Goal: Navigation & Orientation: Find specific page/section

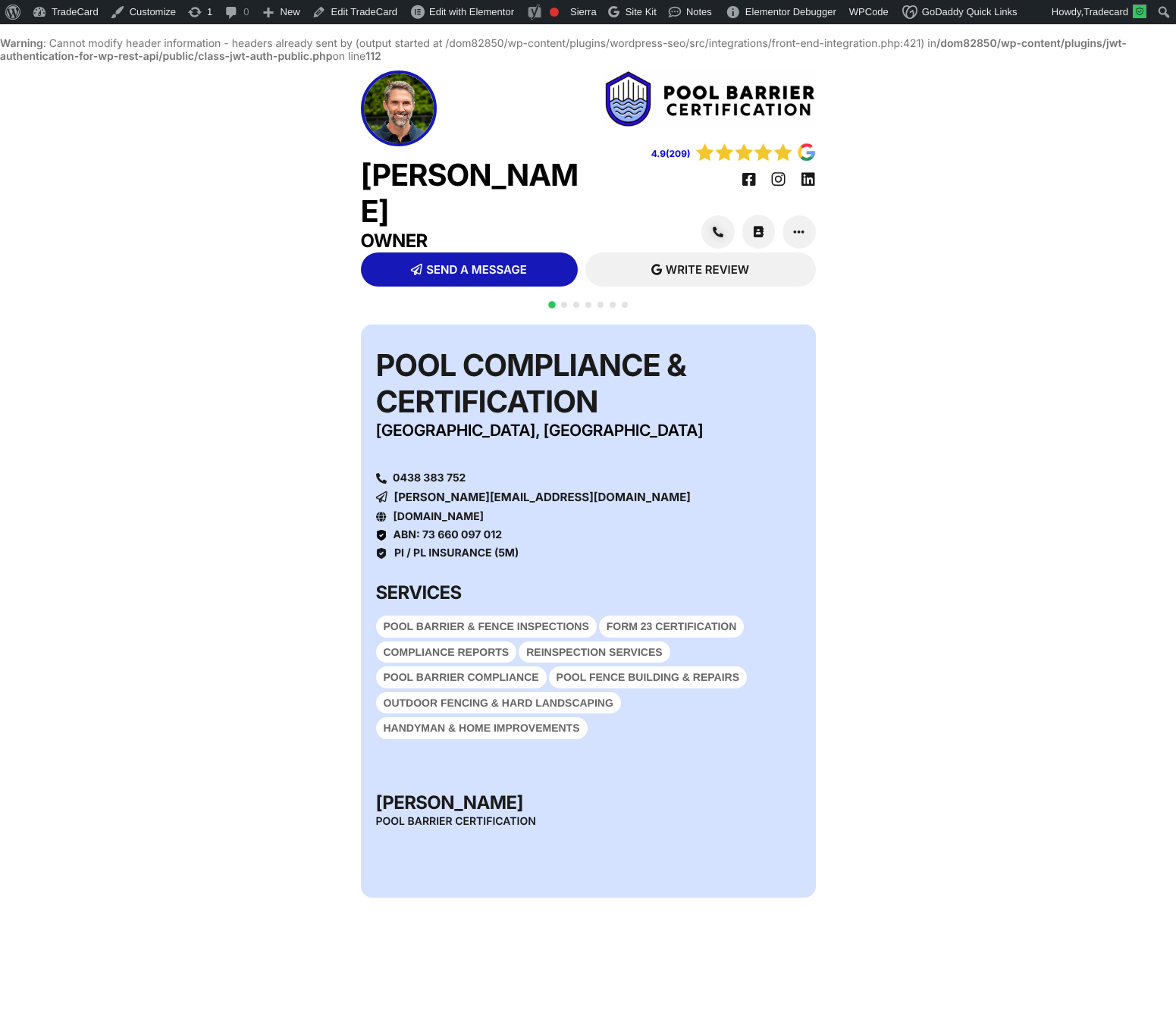
scroll to position [38, 0]
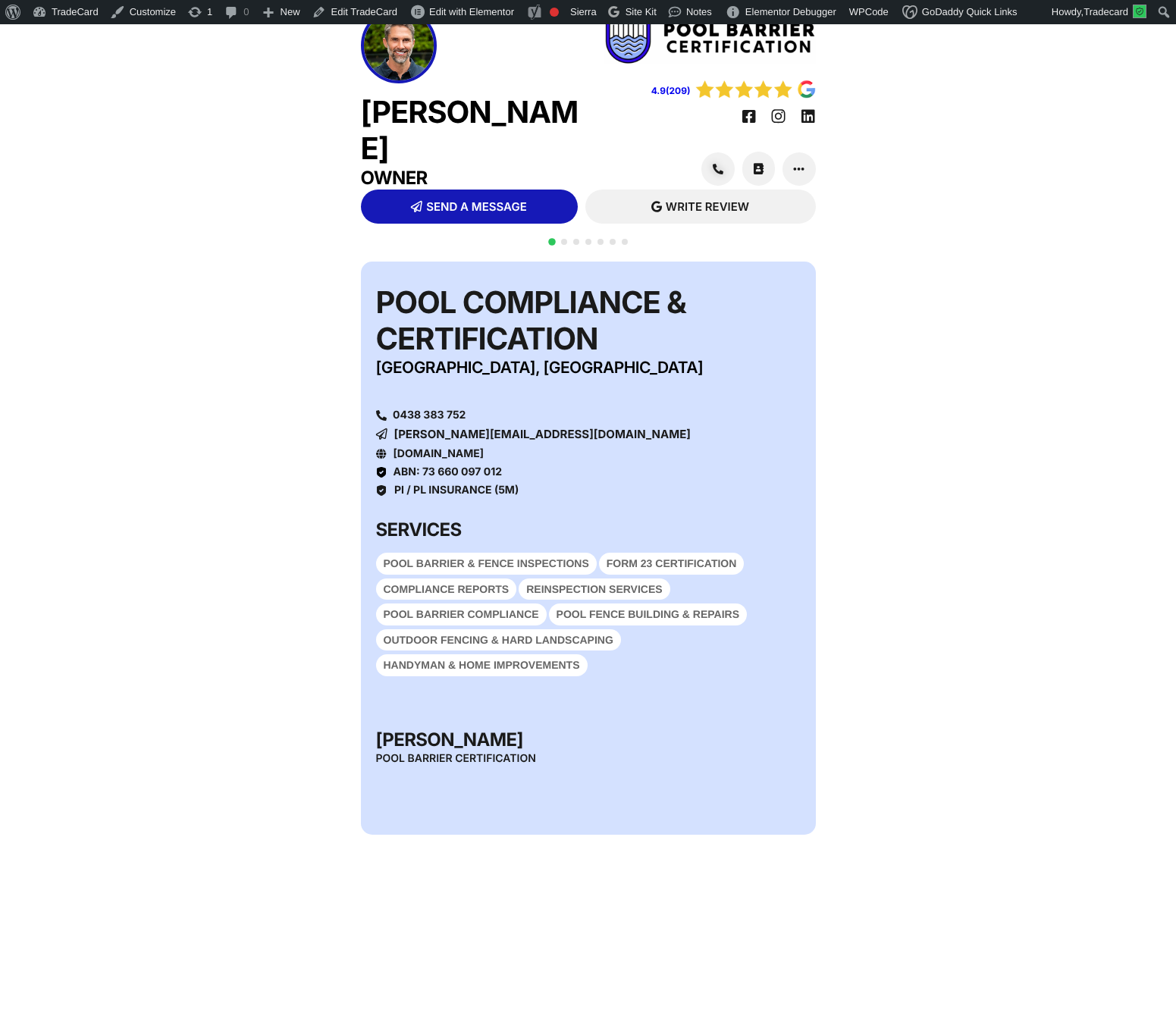
drag, startPoint x: 882, startPoint y: 409, endPoint x: 764, endPoint y: 338, distance: 137.7
click at [882, 409] on div "QR CODE SCAN WITH YOUR PHONE https://tradecard.au/tom-davidson Pool Compliance …" at bounding box center [588, 748] width 1176 height 988
click at [565, 245] on span "Go to slide 2" at bounding box center [564, 241] width 6 height 6
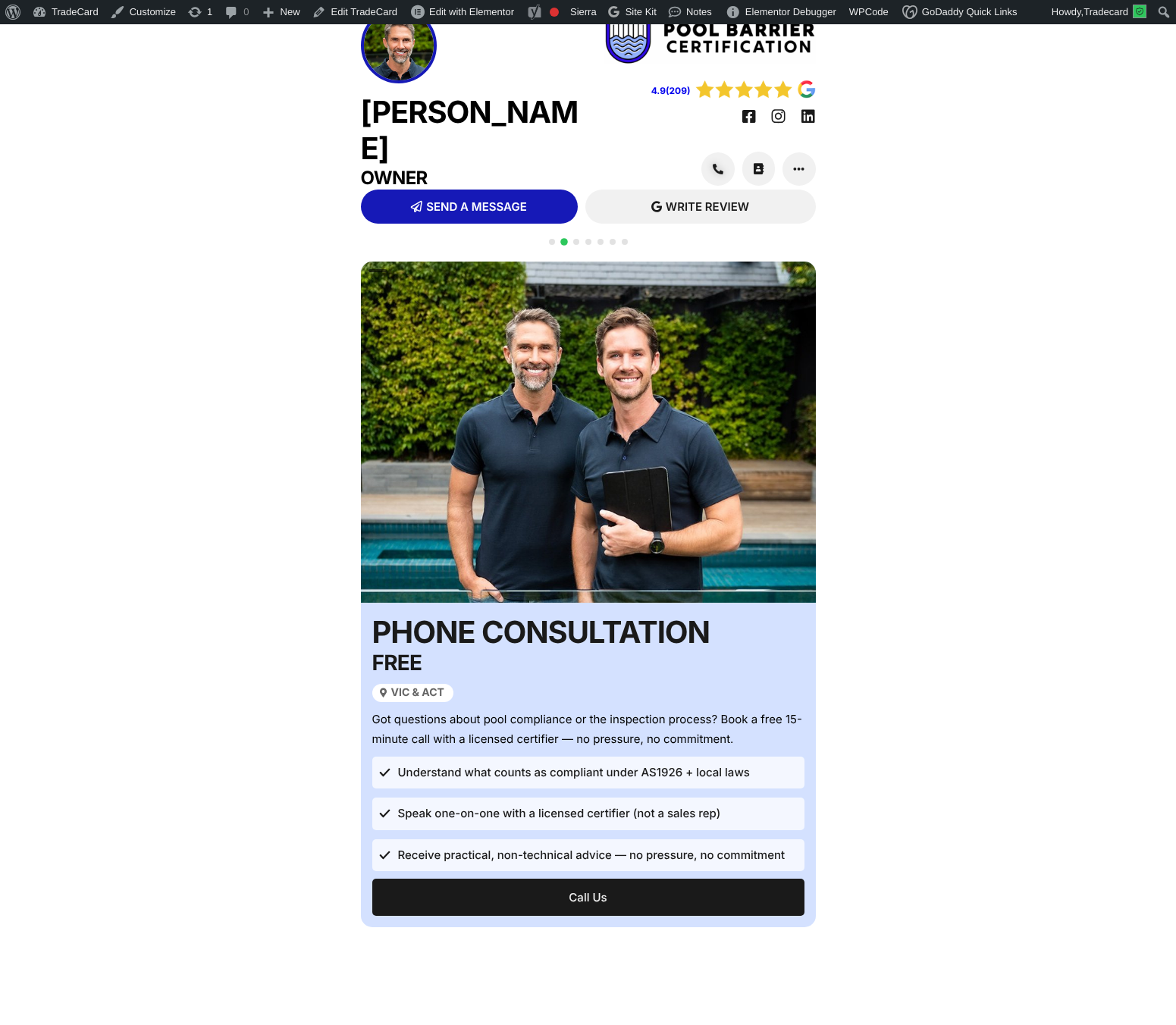
click at [625, 245] on span "Go to slide 7" at bounding box center [624, 241] width 6 height 6
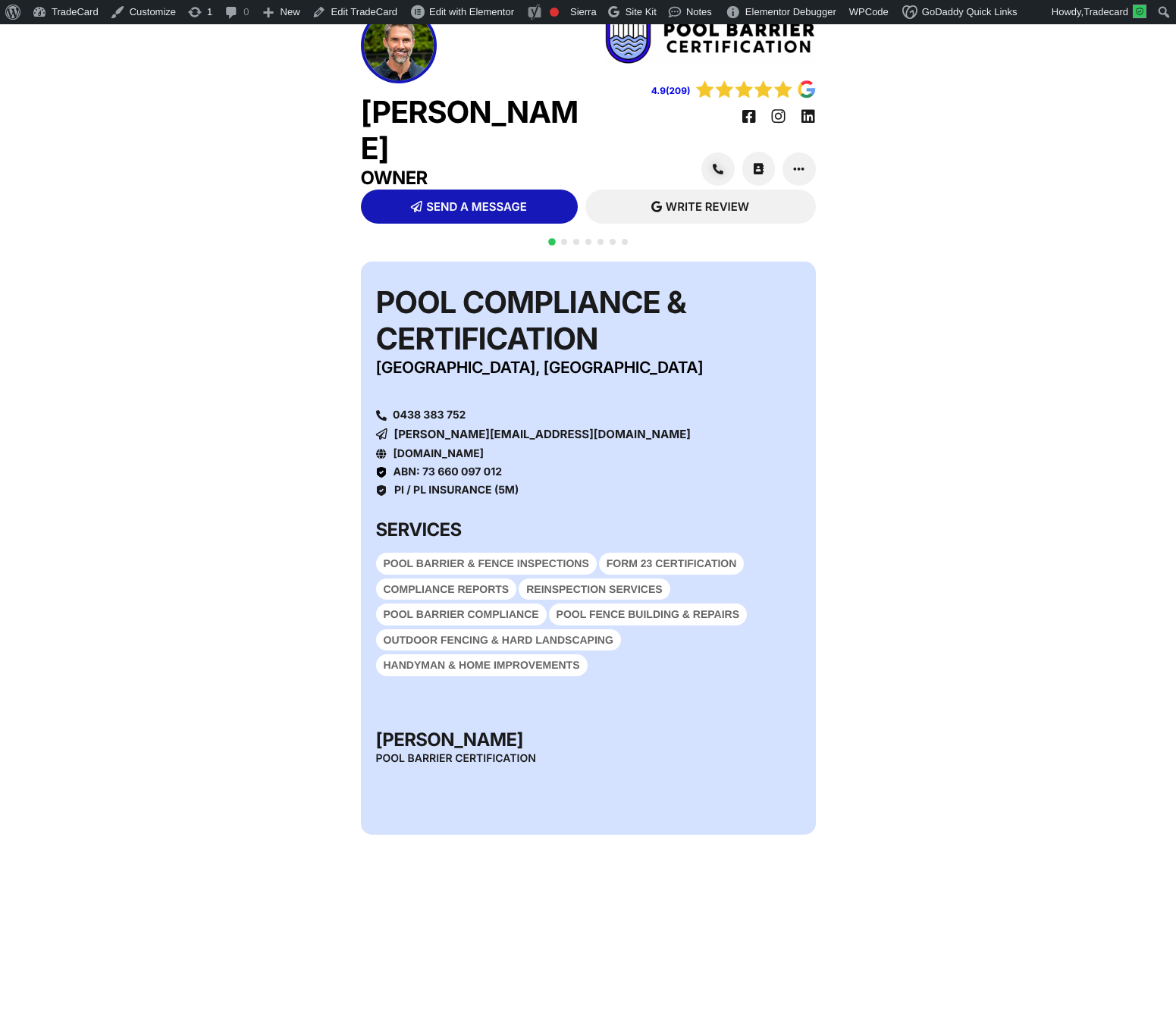
click at [659, 64] on img at bounding box center [710, 36] width 213 height 57
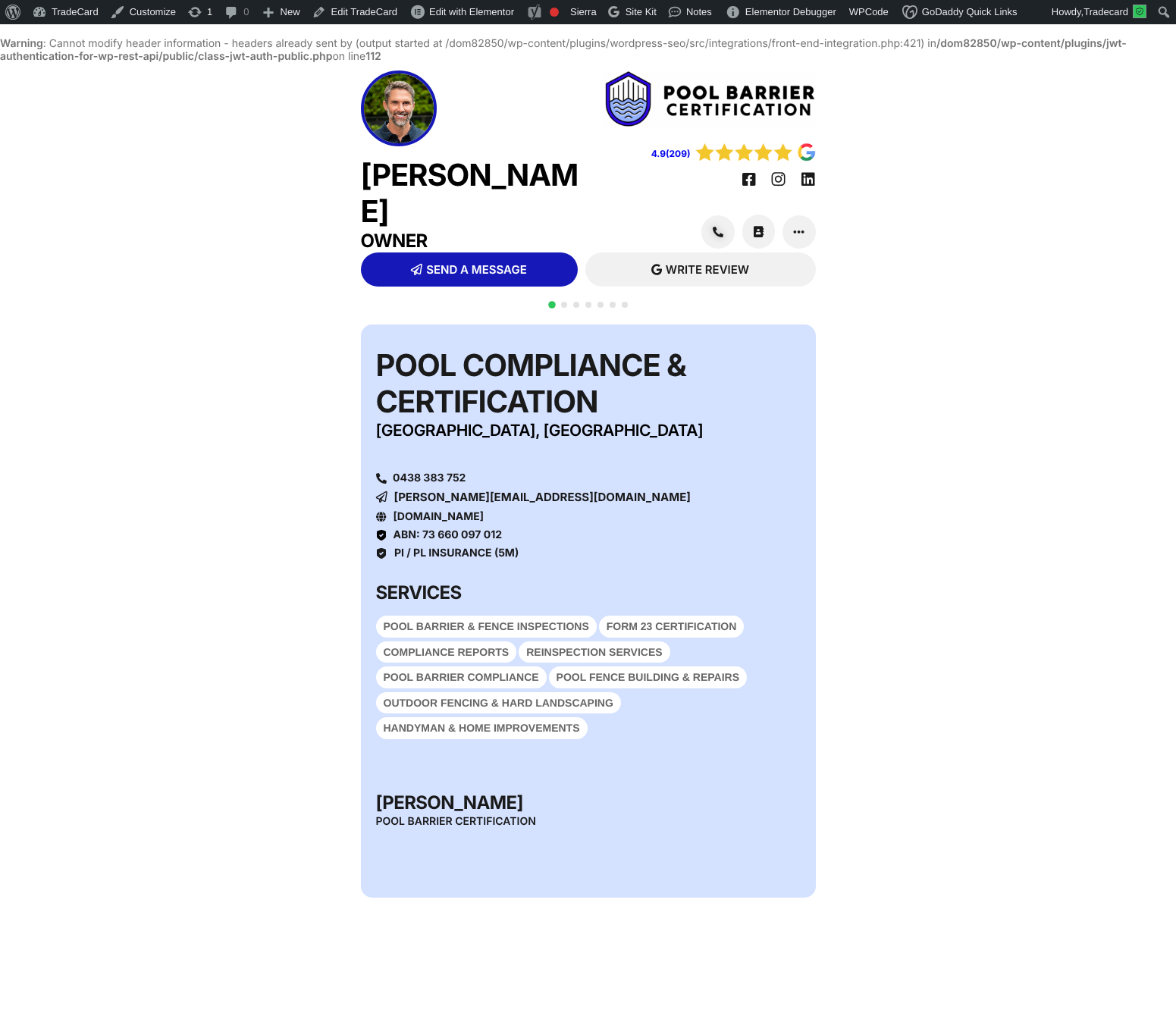
scroll to position [38, 0]
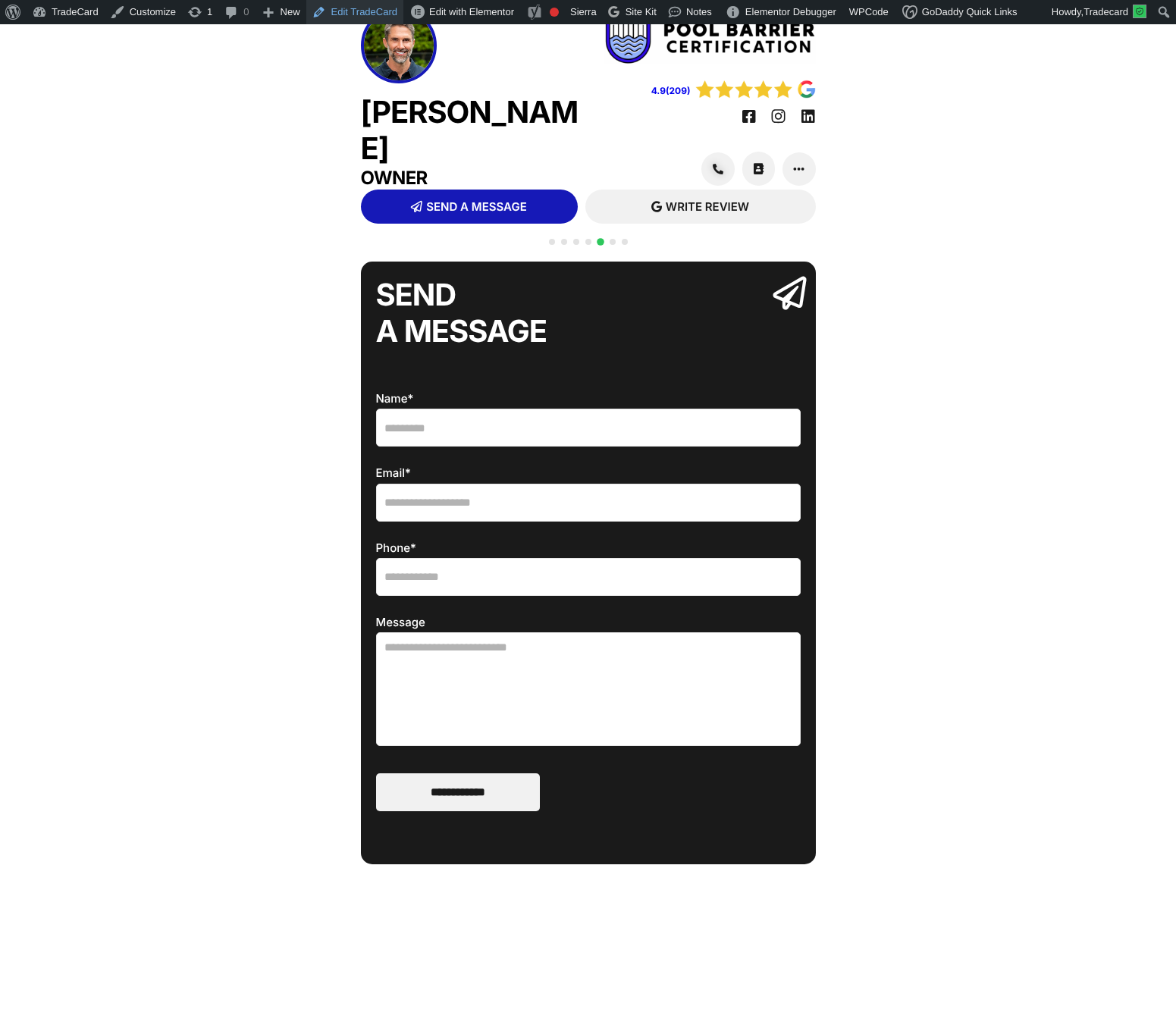
click at [354, 13] on link "Edit TradeCard" at bounding box center [354, 12] width 97 height 24
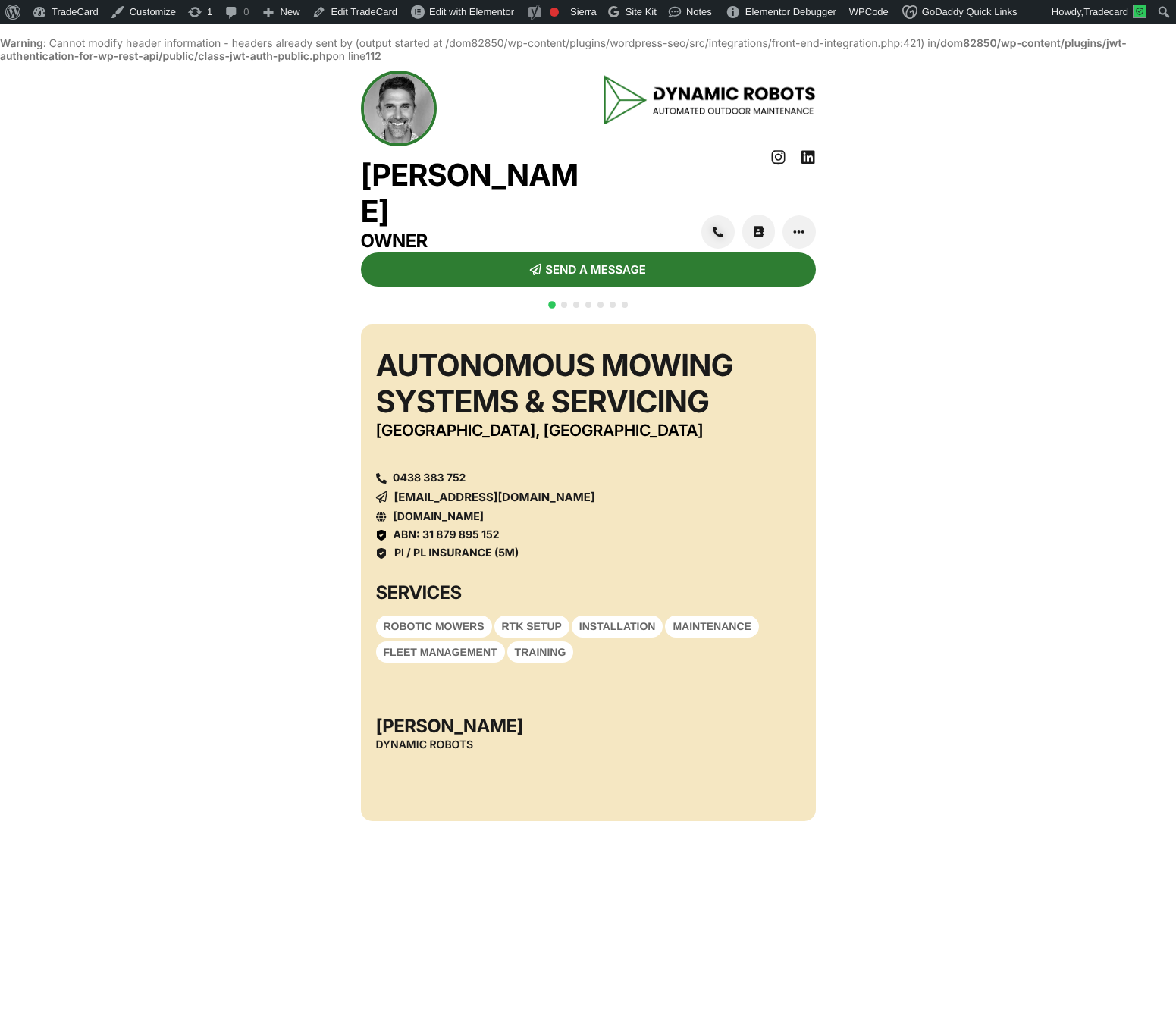
scroll to position [38, 0]
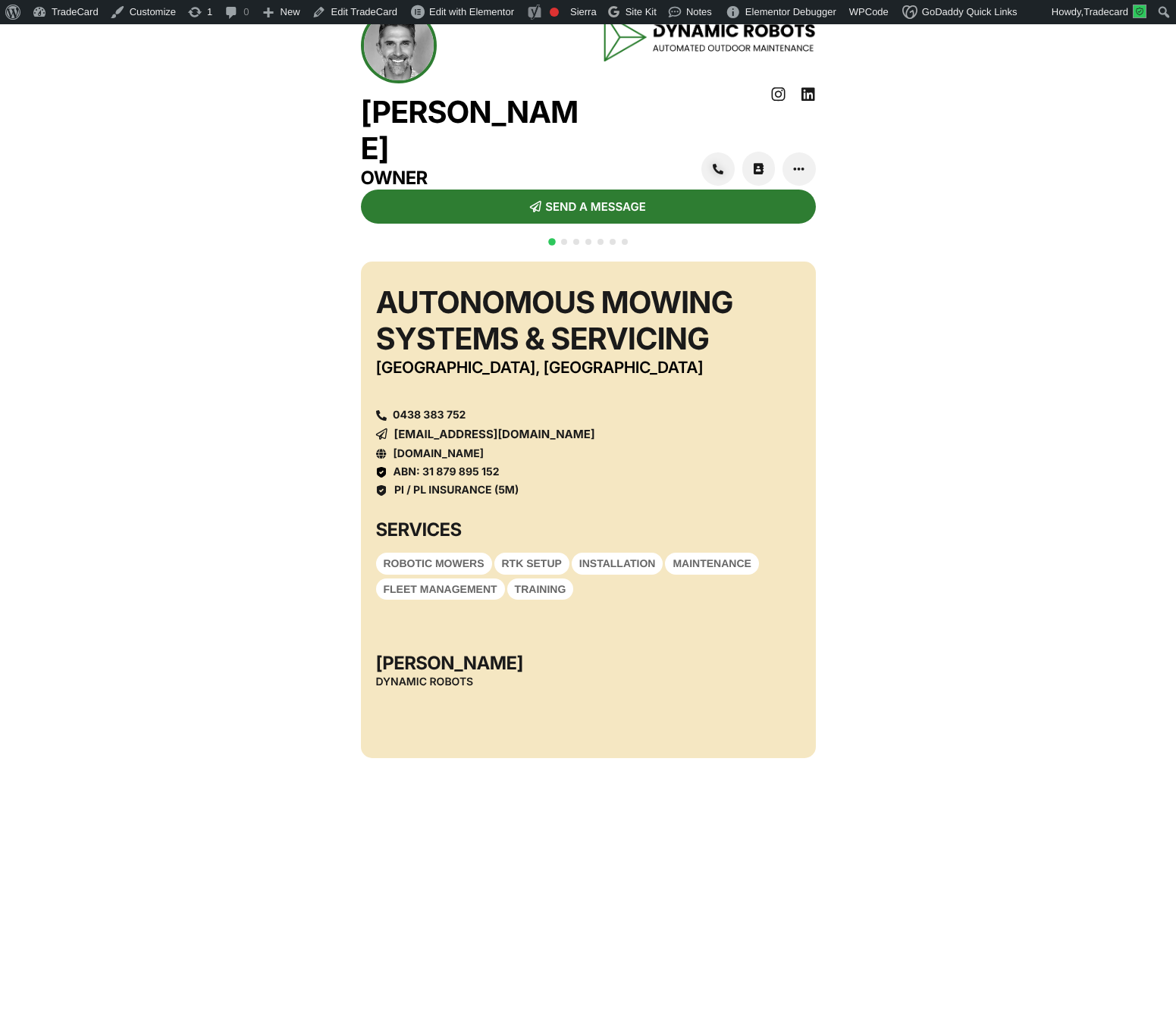
click at [590, 245] on span "Go to slide 4" at bounding box center [588, 241] width 6 height 6
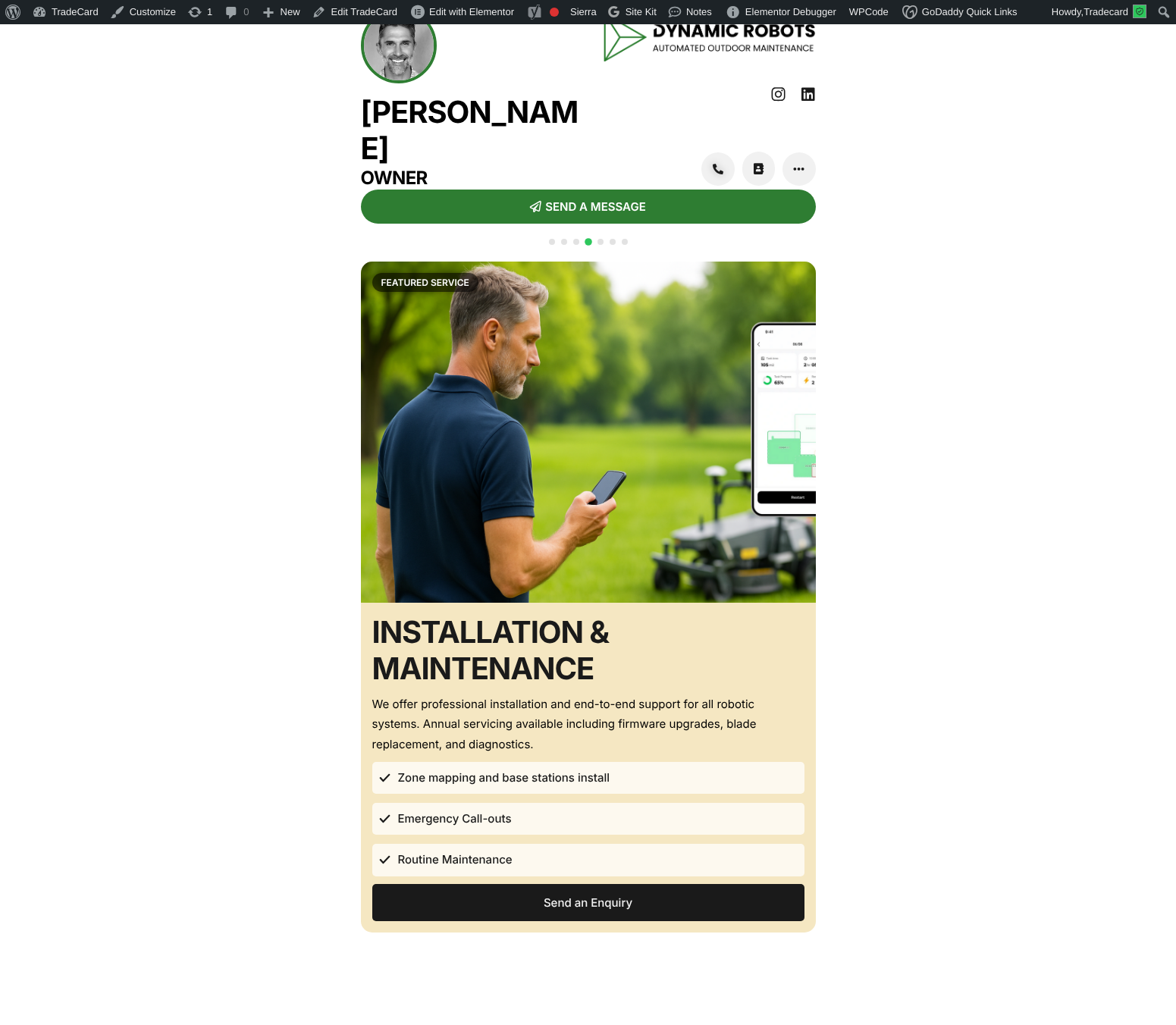
click at [580, 263] on div at bounding box center [589, 250] width 85 height 29
click at [575, 245] on span "Go to slide 3" at bounding box center [575, 241] width 6 height 6
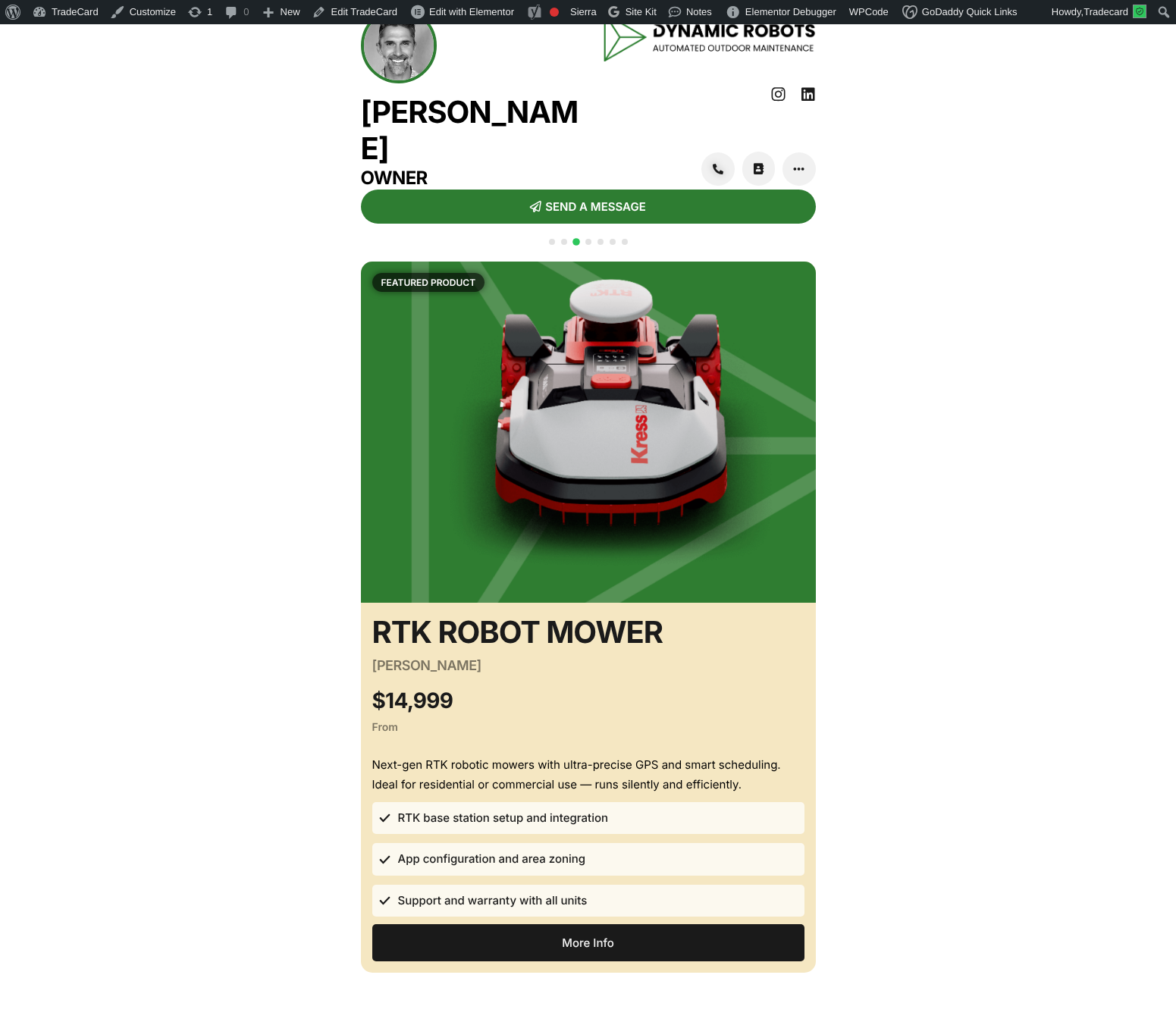
click at [588, 245] on span "Go to slide 4" at bounding box center [588, 241] width 6 height 6
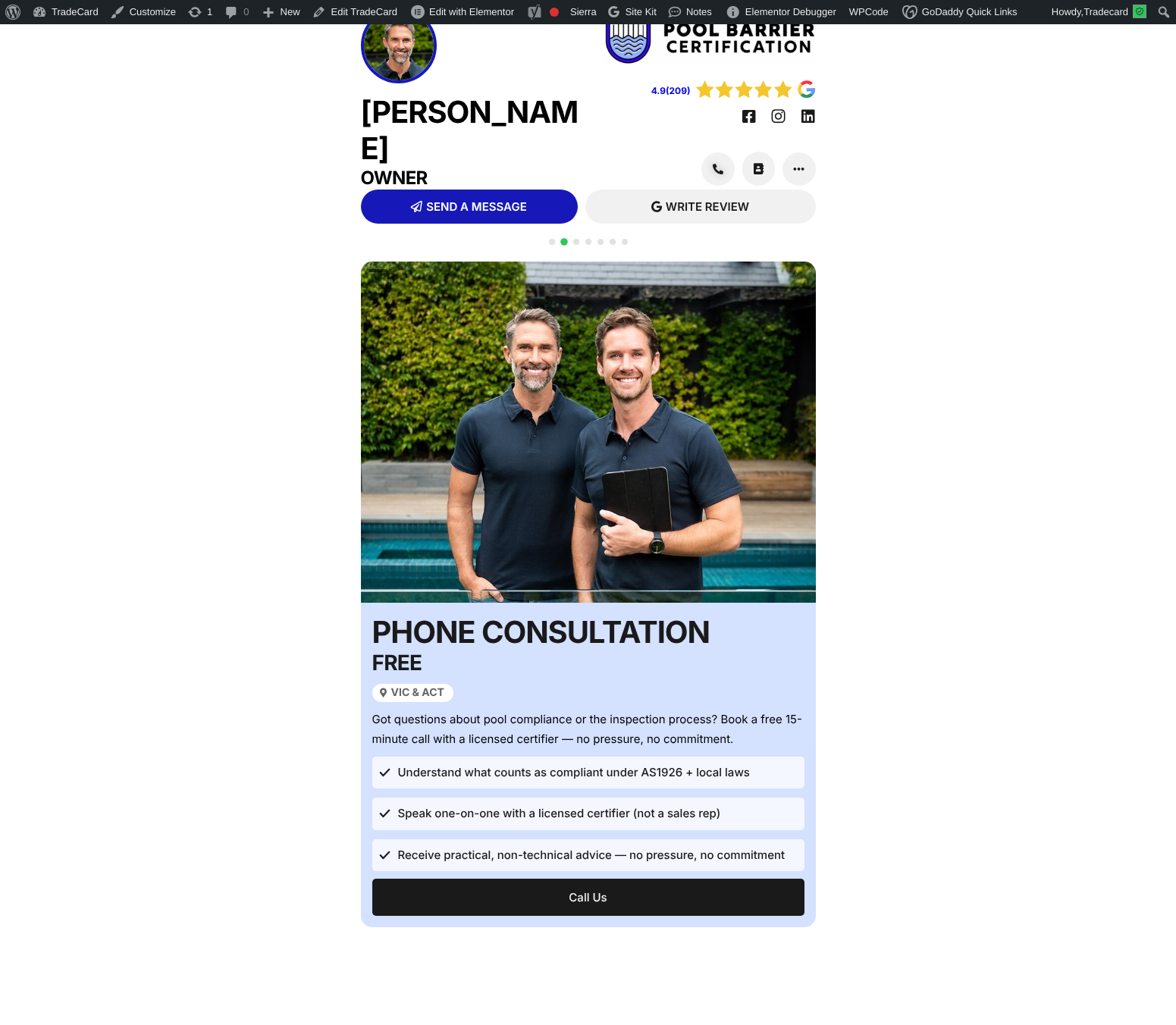
click at [550, 245] on span "Go to slide 1" at bounding box center [551, 241] width 6 height 6
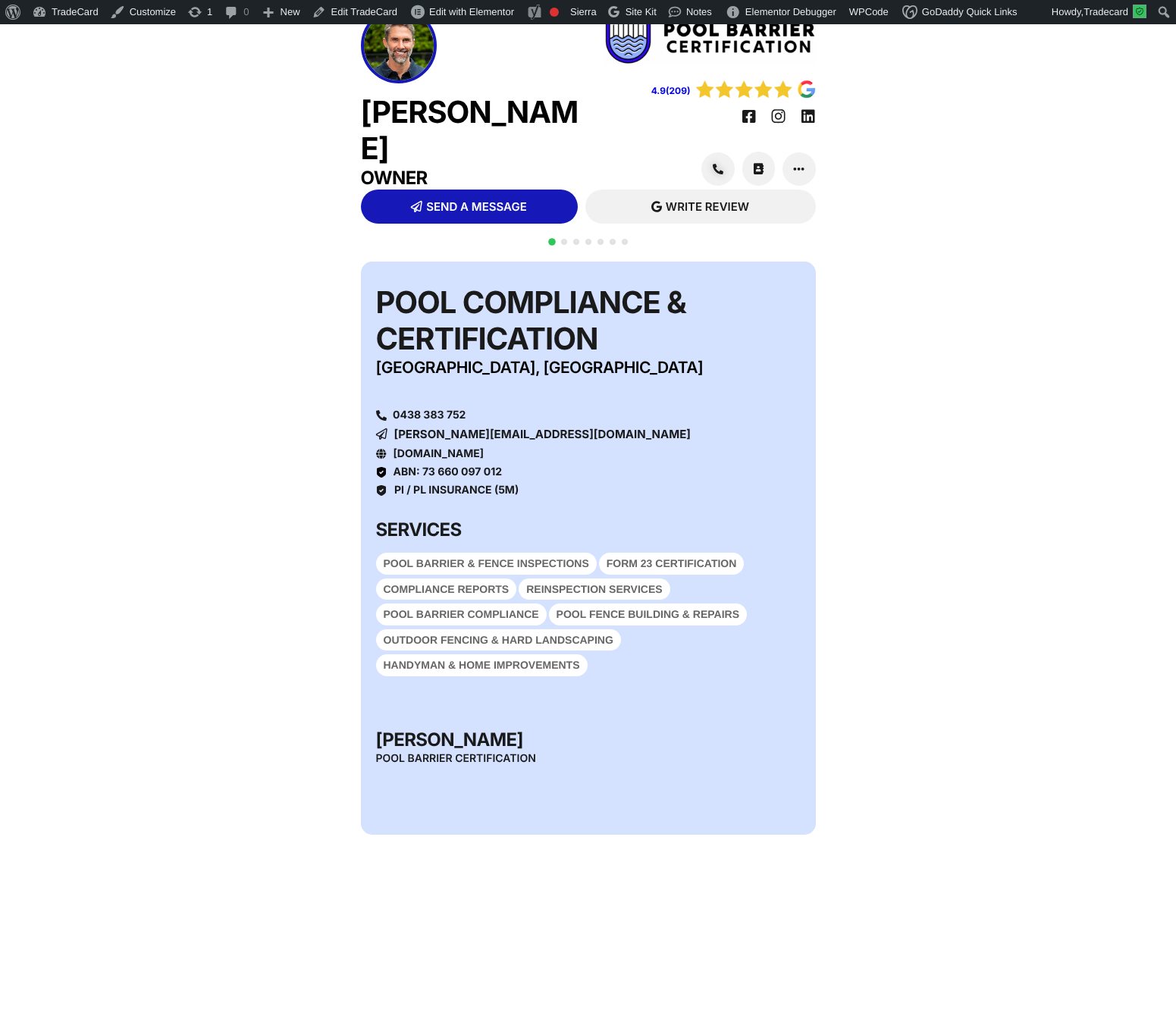
click at [575, 245] on span "Go to slide 3" at bounding box center [575, 241] width 6 height 6
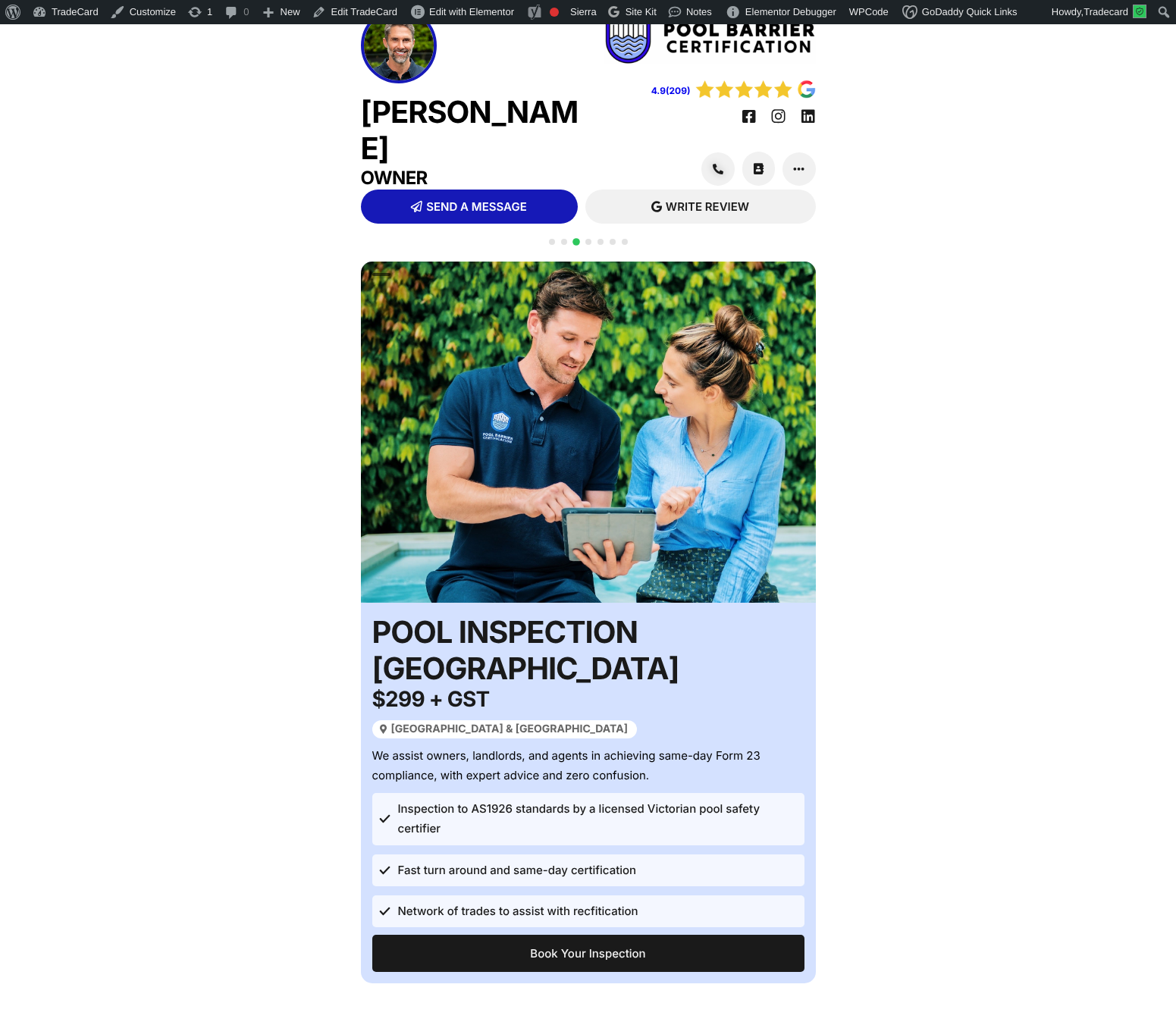
click at [585, 265] on div at bounding box center [589, 250] width 85 height 29
click at [595, 255] on div "Tom Davidson Owner 4.9(209) SEND MESSAGE SMS" at bounding box center [588, 621] width 1176 height 1242
click at [588, 245] on span "Go to slide 4" at bounding box center [588, 241] width 6 height 6
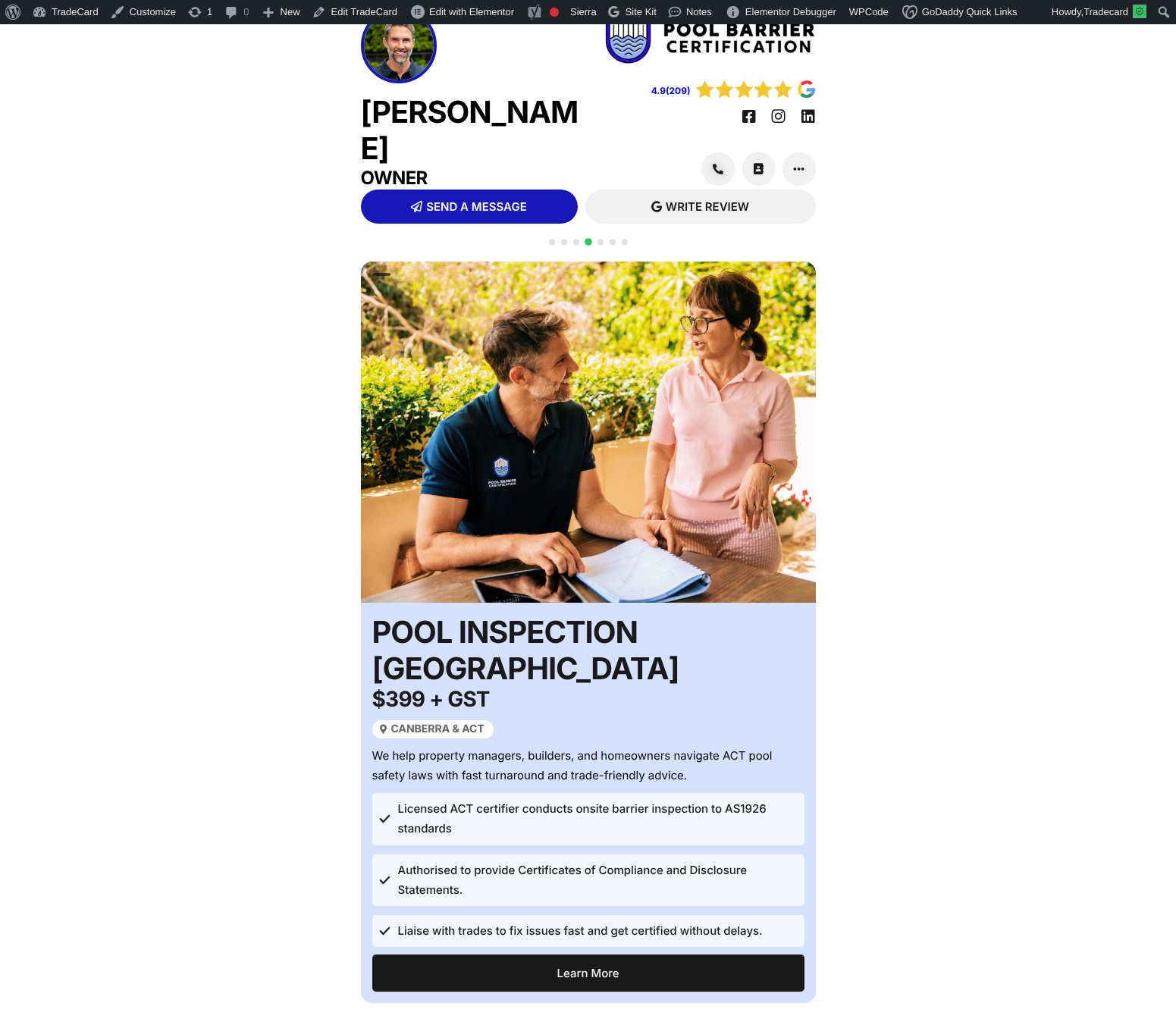
click at [597, 265] on div at bounding box center [589, 250] width 85 height 29
click at [599, 245] on span "Go to slide 5" at bounding box center [600, 241] width 6 height 6
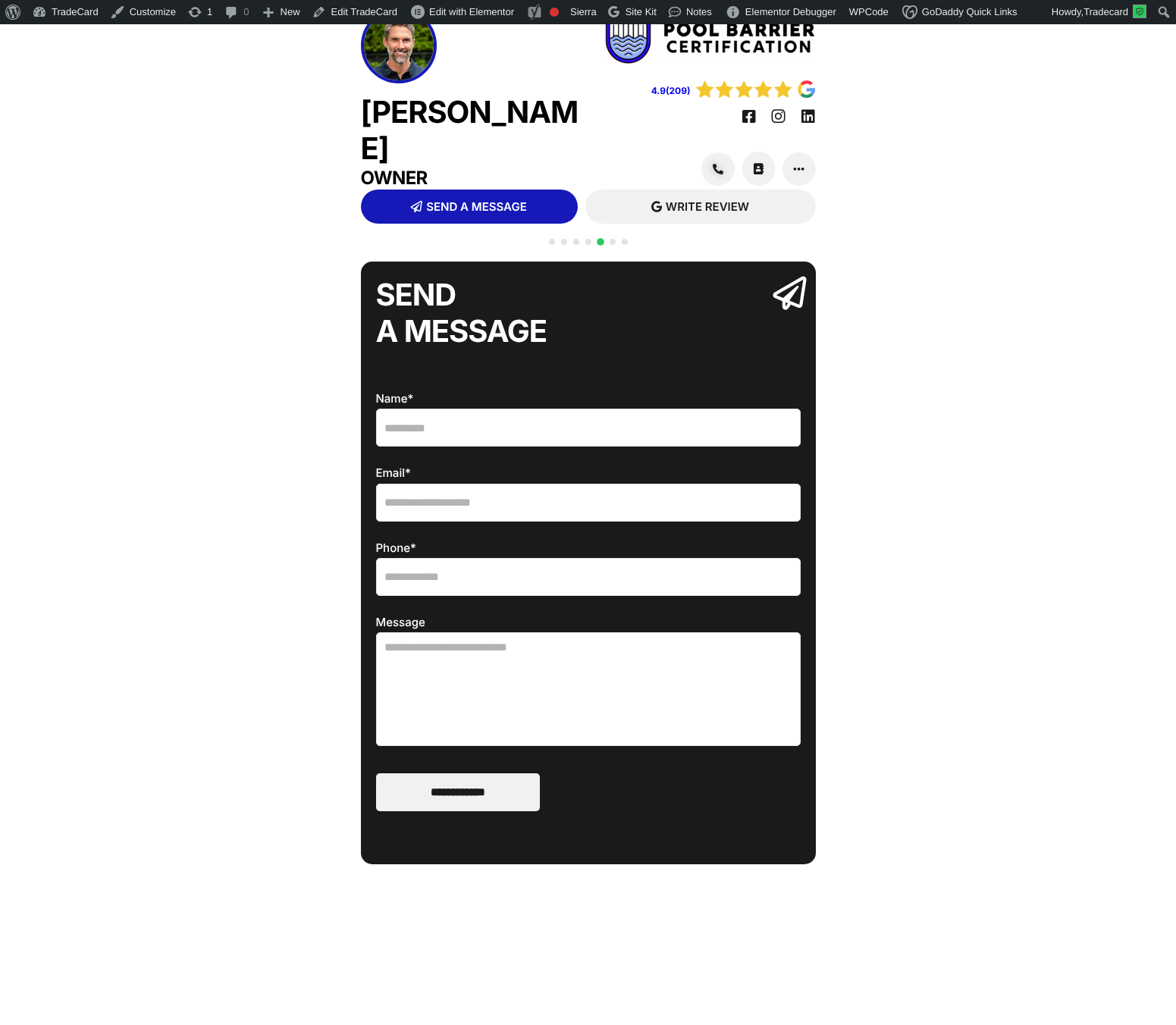
click at [616, 265] on div at bounding box center [589, 250] width 85 height 29
click at [611, 245] on span "Go to slide 6" at bounding box center [612, 241] width 6 height 6
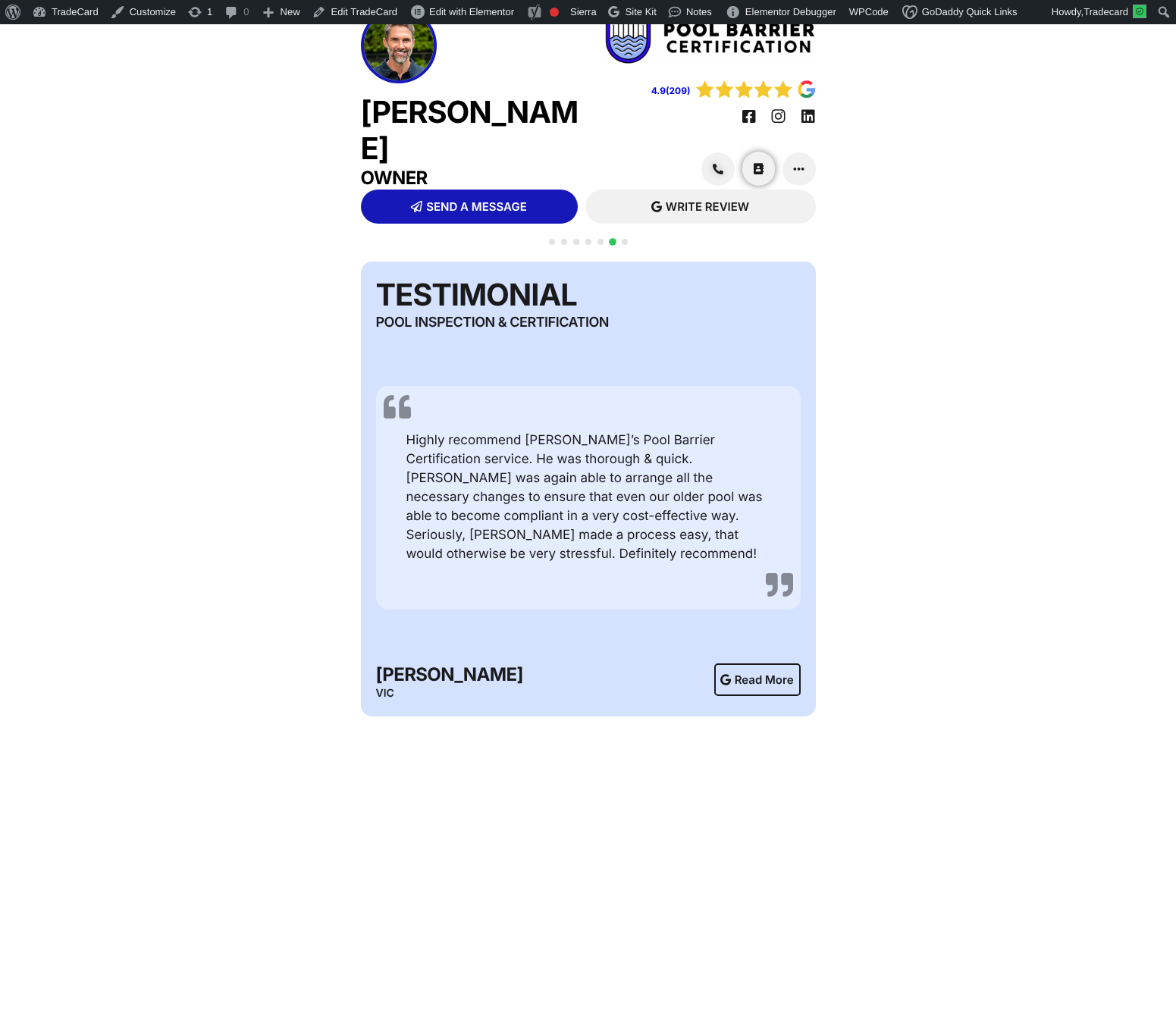
click at [754, 174] on icon at bounding box center [759, 168] width 10 height 12
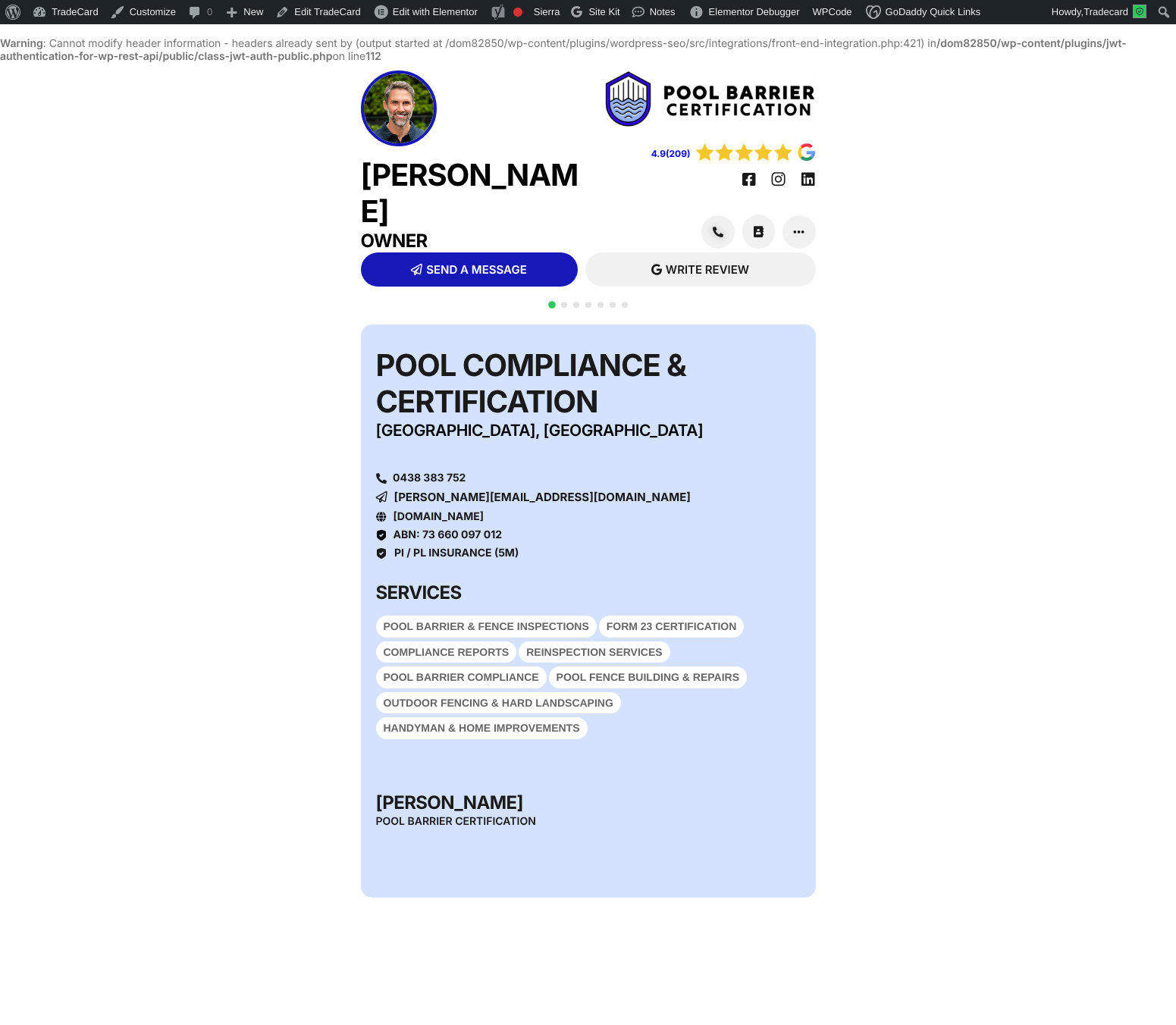
scroll to position [38, 0]
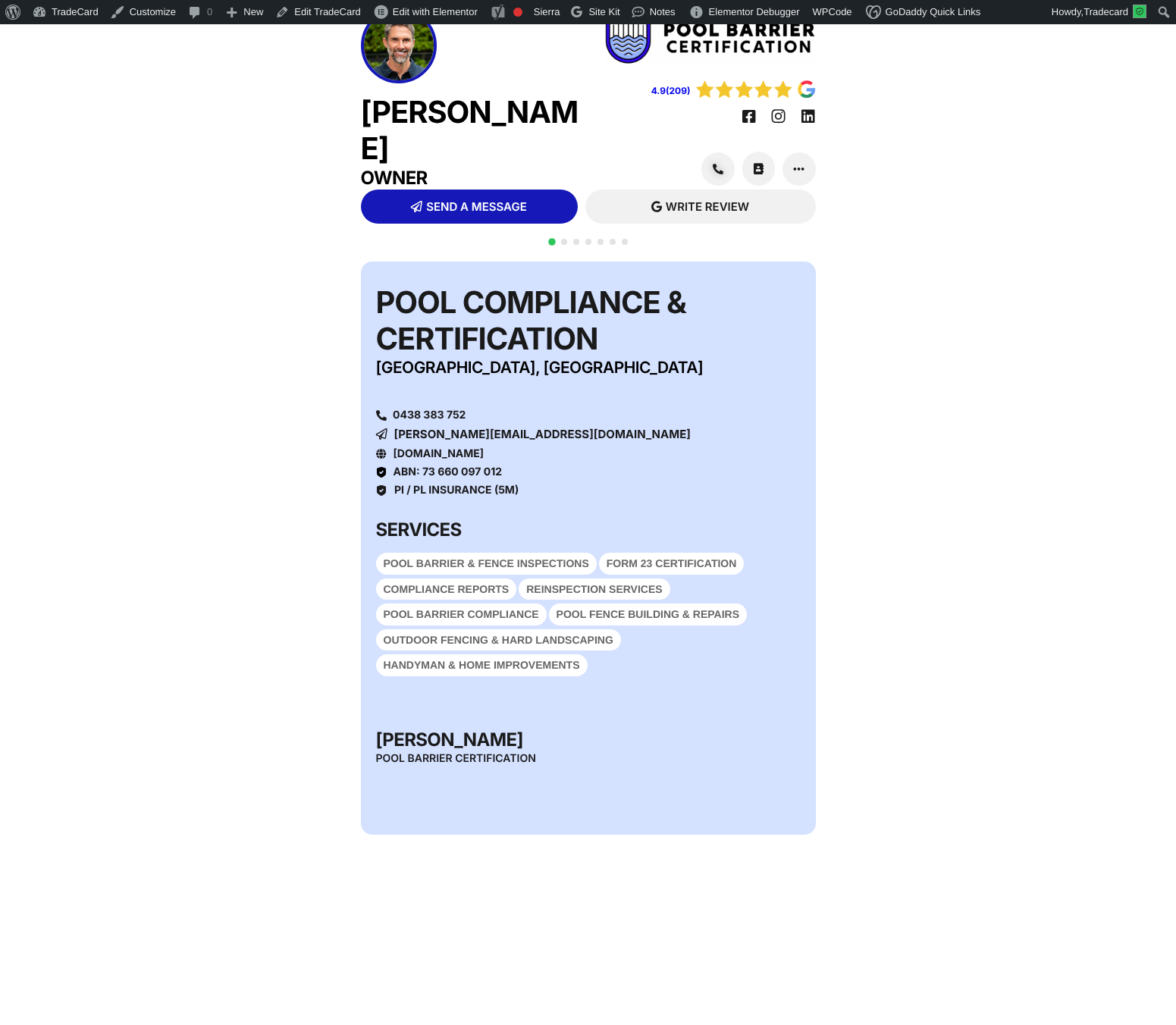
click at [561, 245] on span "Go to slide 2" at bounding box center [564, 241] width 6 height 6
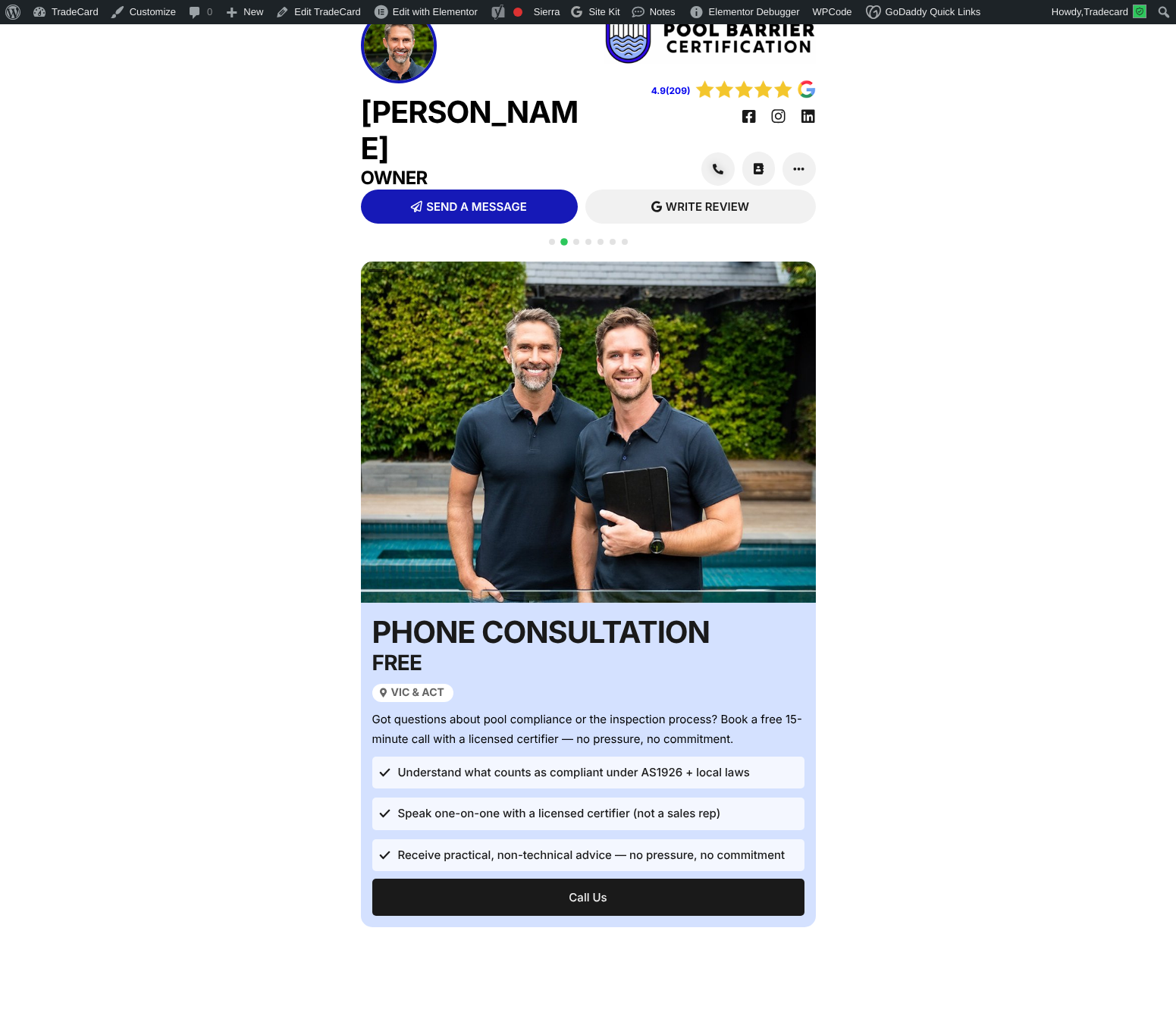
click at [569, 263] on div at bounding box center [589, 250] width 85 height 29
click at [578, 245] on span "Go to slide 3" at bounding box center [575, 241] width 6 height 6
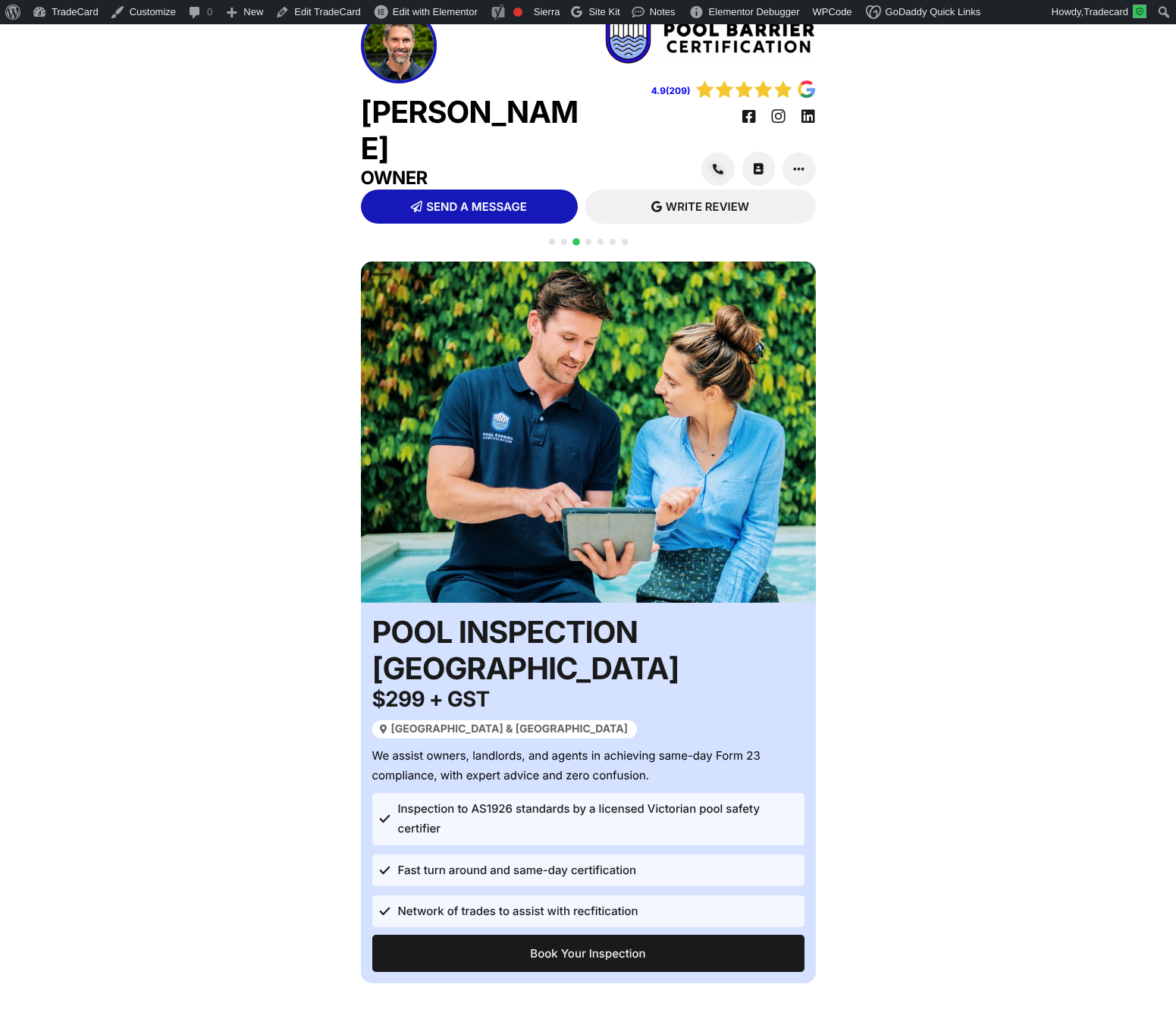
click at [584, 264] on div at bounding box center [589, 250] width 85 height 29
click at [589, 245] on span "Go to slide 4" at bounding box center [588, 241] width 6 height 6
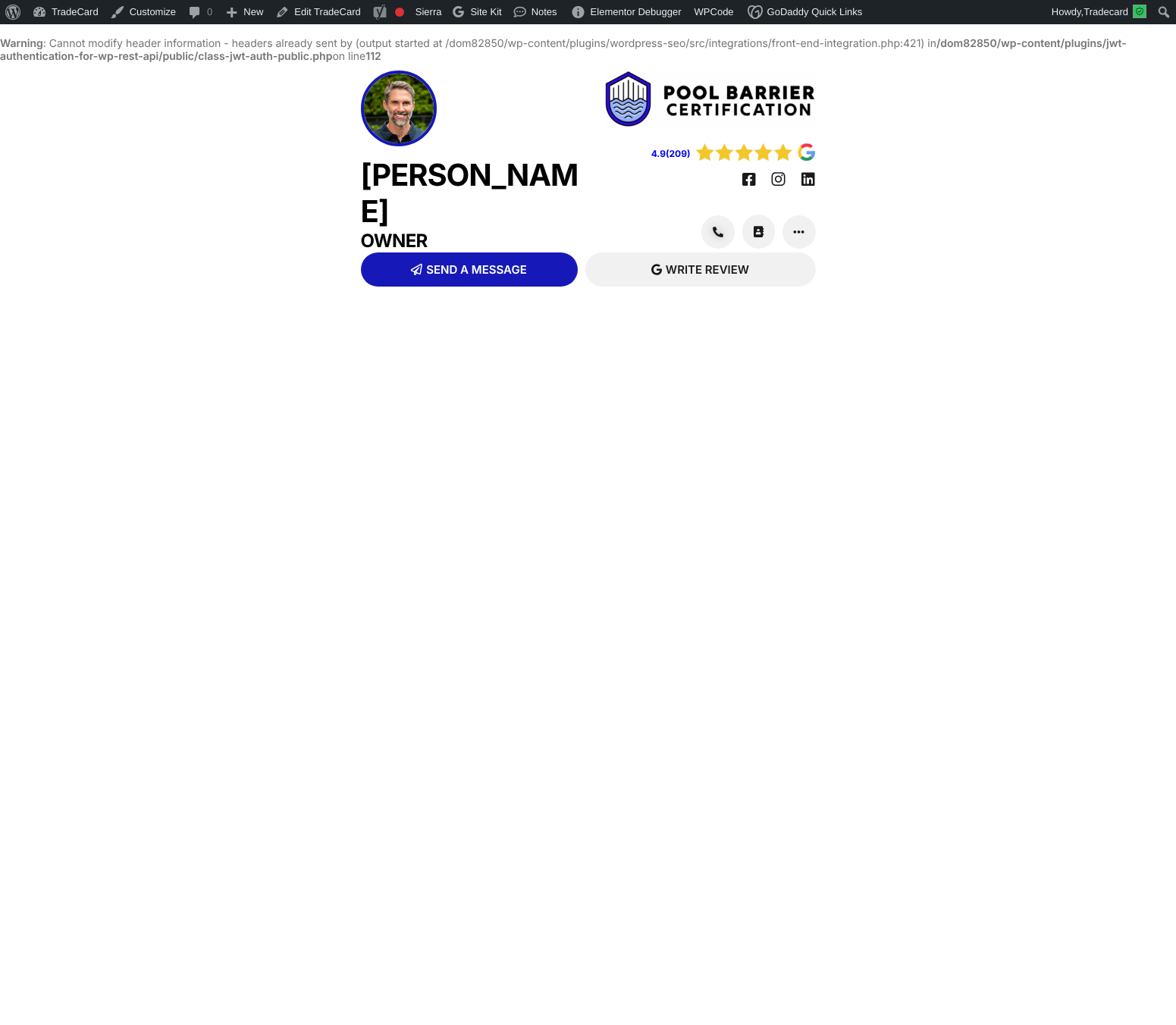
scroll to position [38, 0]
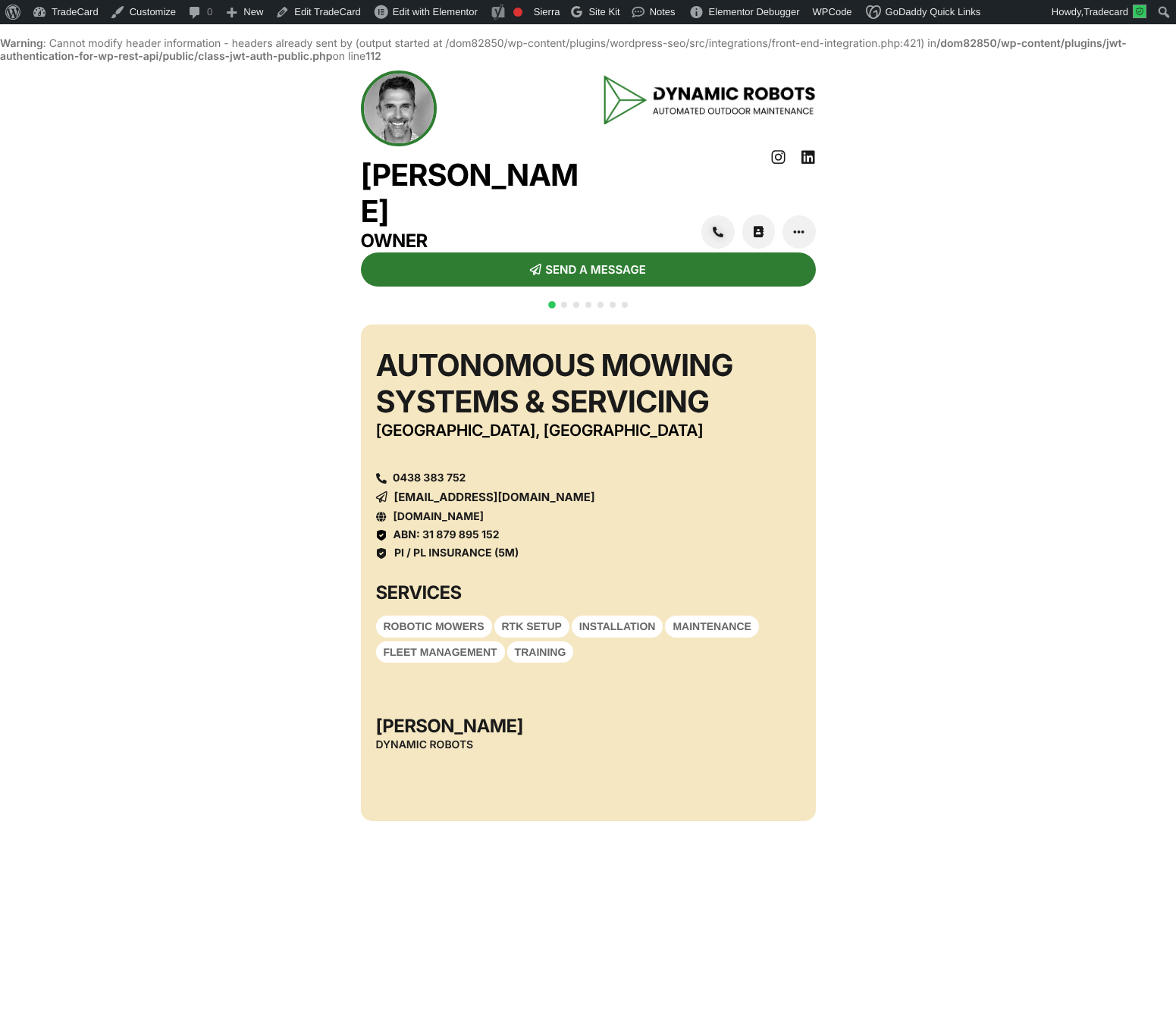
scroll to position [38, 0]
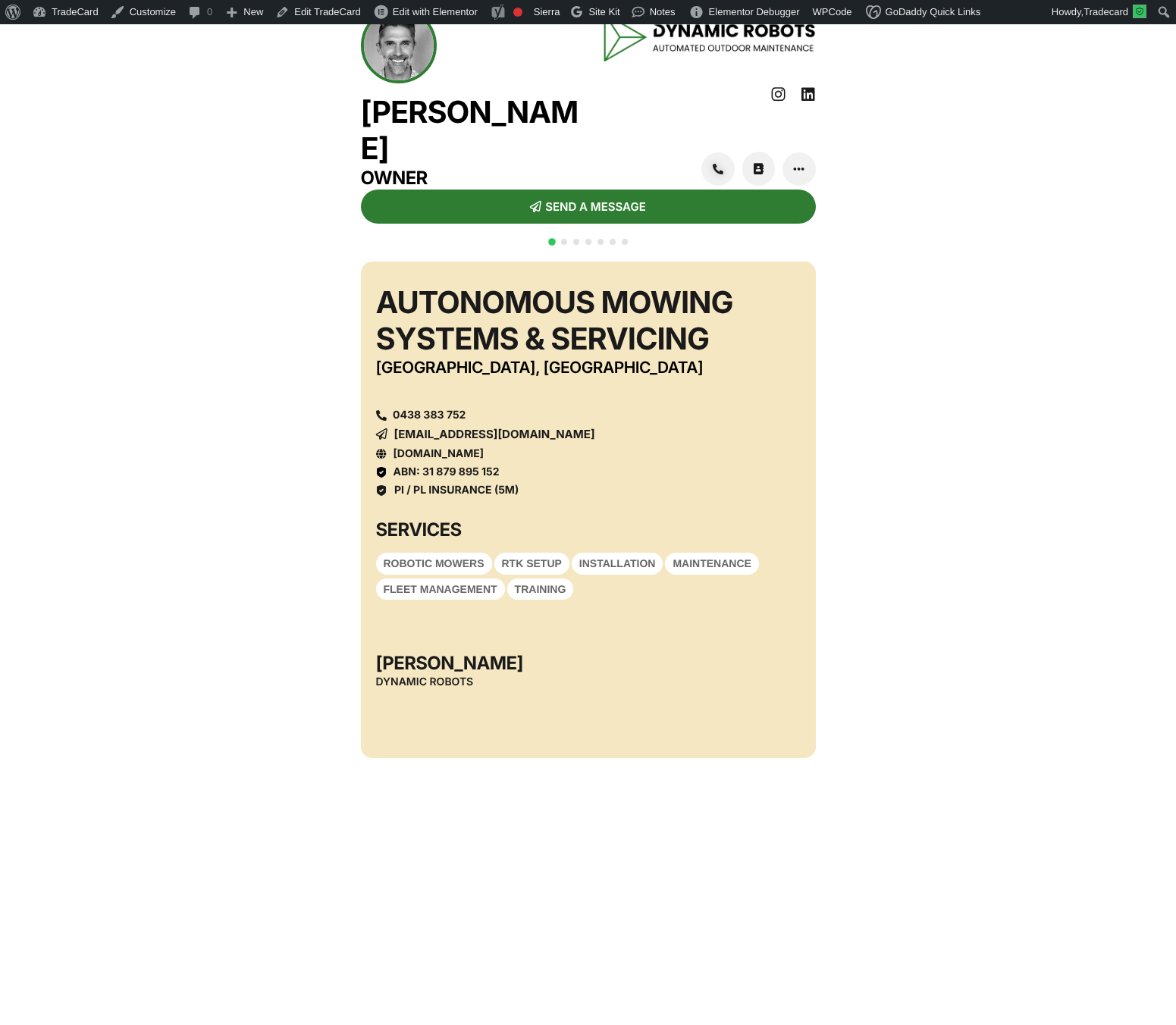
click at [563, 245] on span "Go to slide 2" at bounding box center [564, 241] width 6 height 6
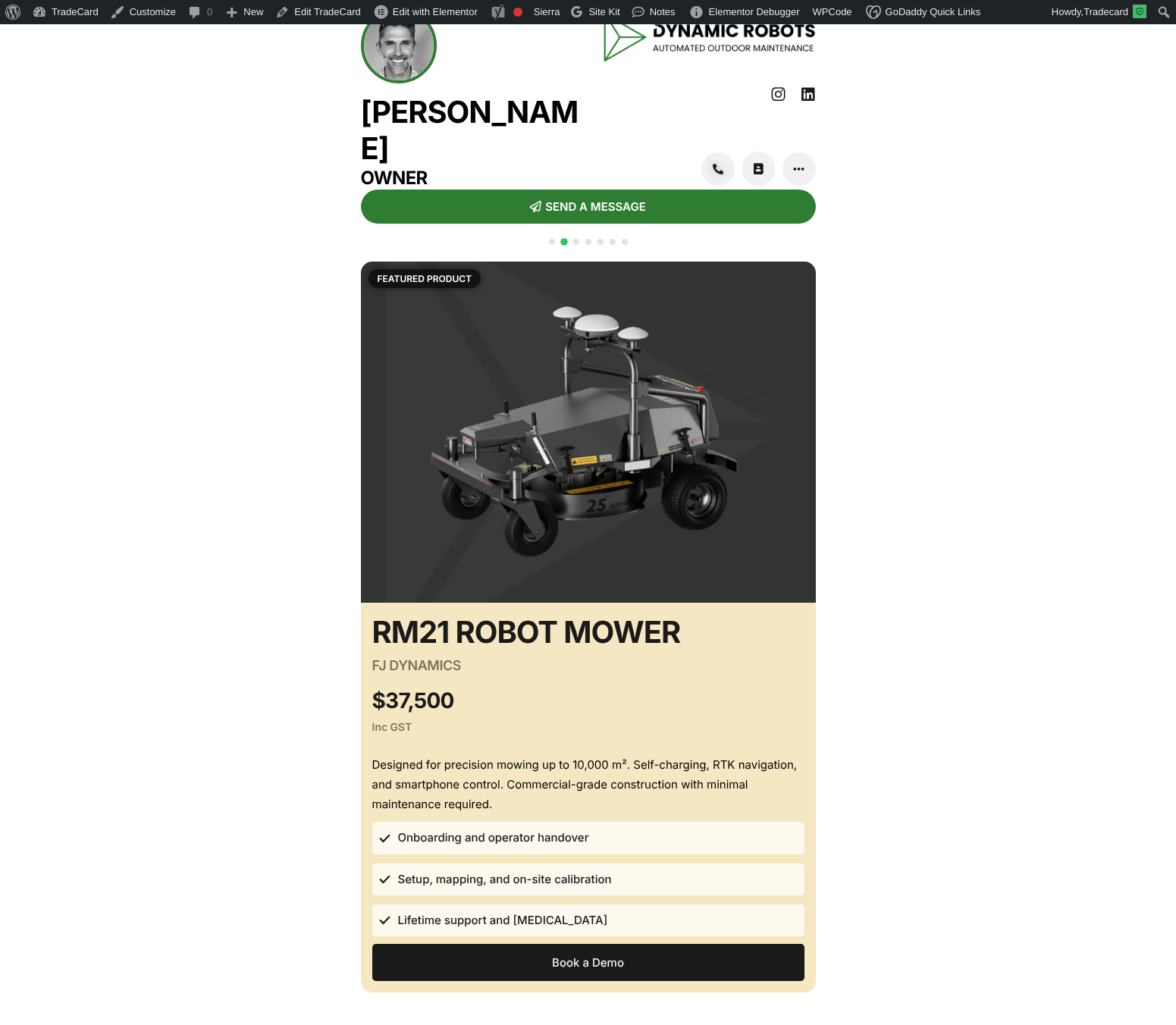
click at [583, 265] on div at bounding box center [589, 250] width 85 height 29
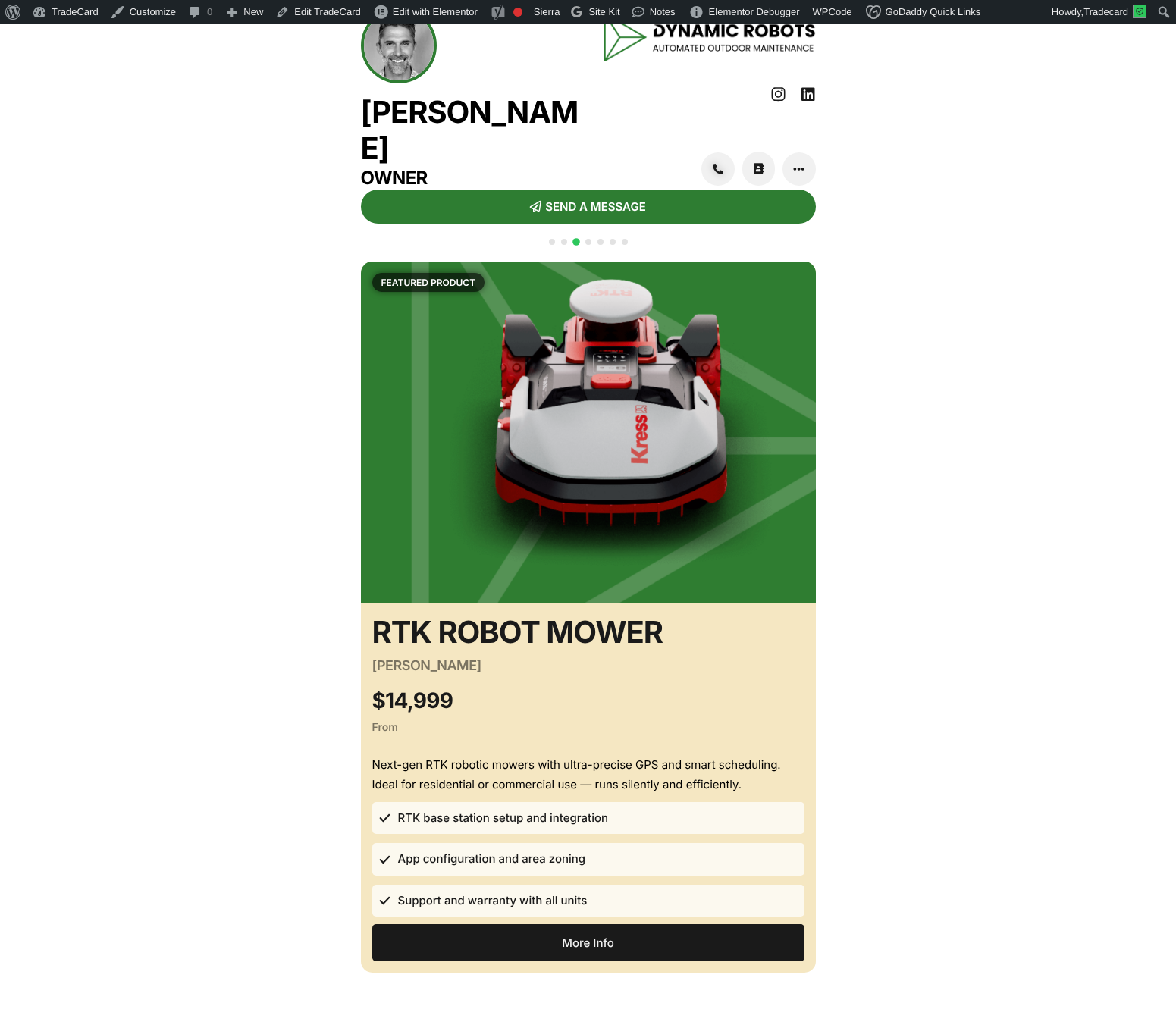
click at [279, 369] on div "QR CODE SCAN WITH YOUR PHONE https://tradecard.au/tradecard/dynamic-robots Auto…" at bounding box center [588, 743] width 1176 height 977
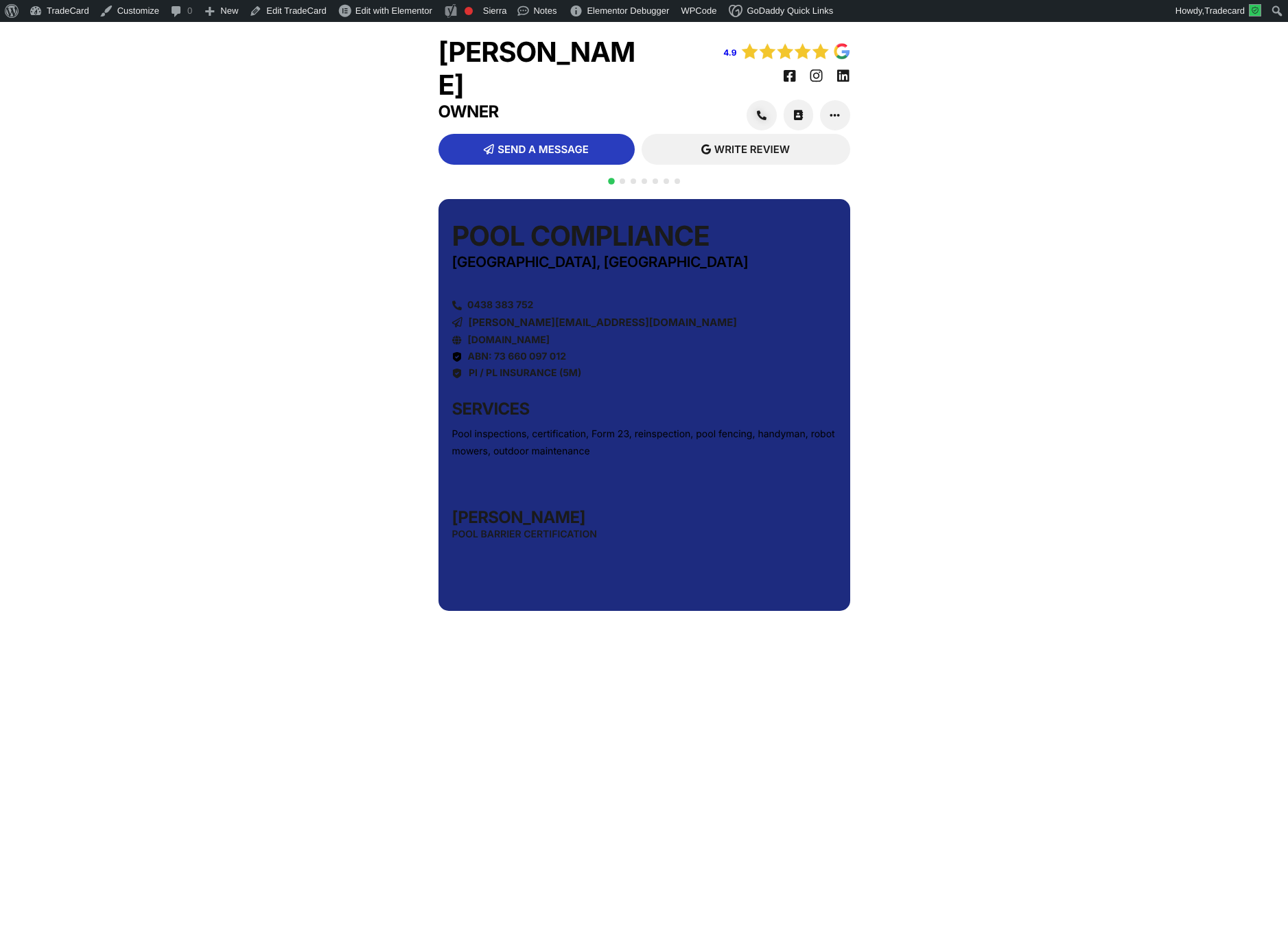
click at [631, 178] on span "Go to slide 3" at bounding box center [633, 180] width 5 height 5
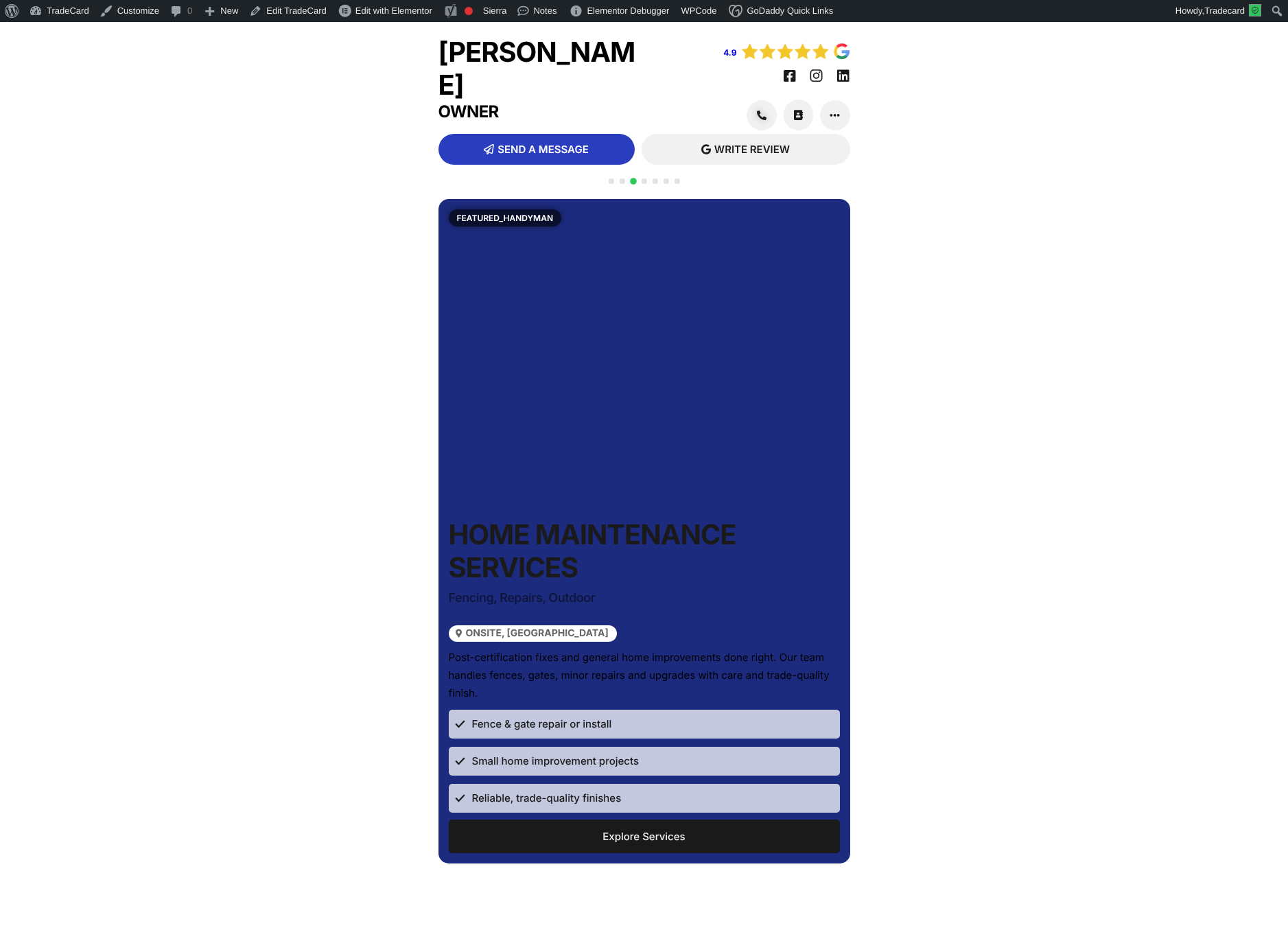
click at [623, 179] on span "Go to slide 2" at bounding box center [622, 180] width 5 height 5
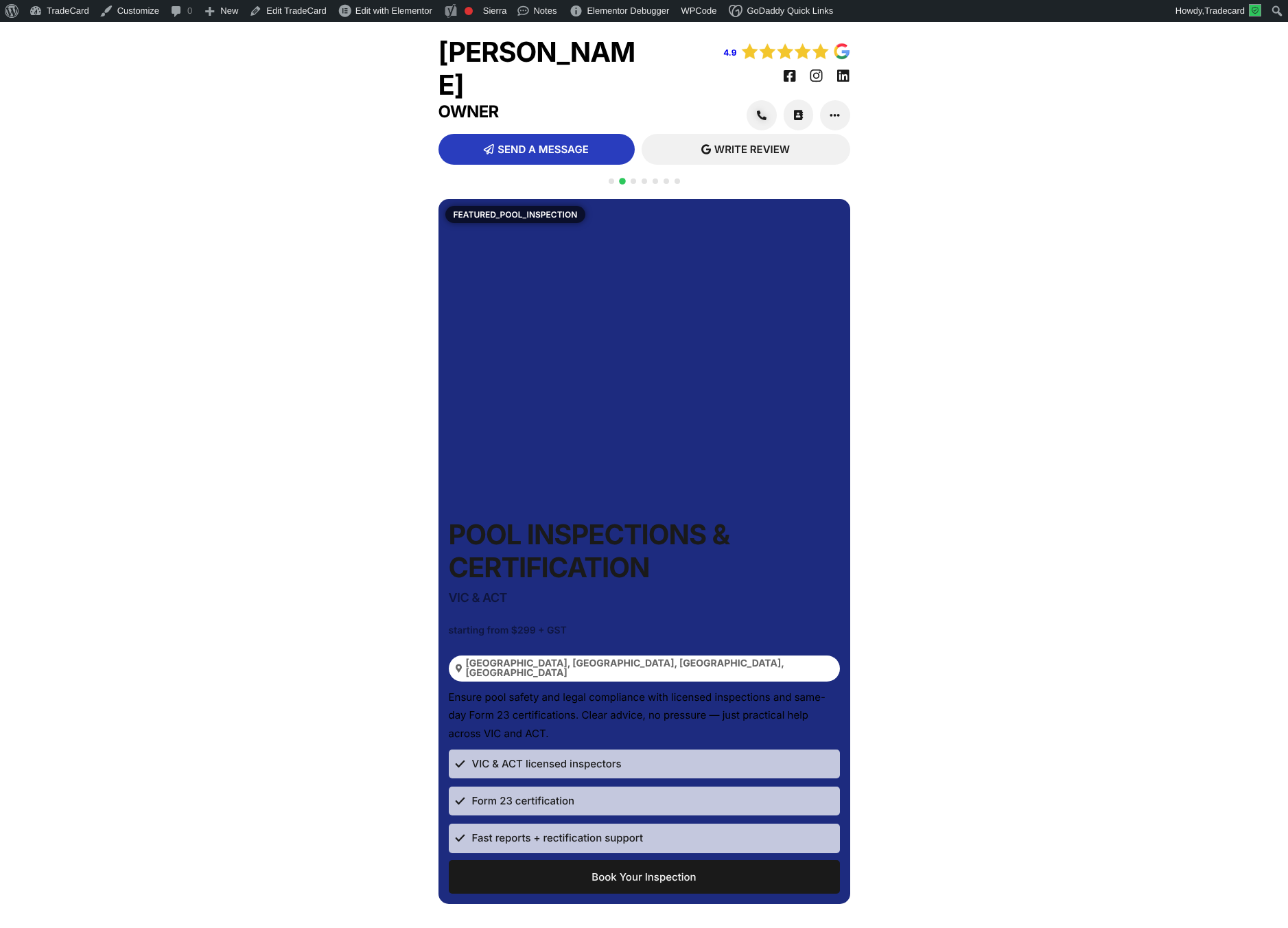
click at [630, 180] on span "Go to slide 3" at bounding box center [633, 180] width 5 height 5
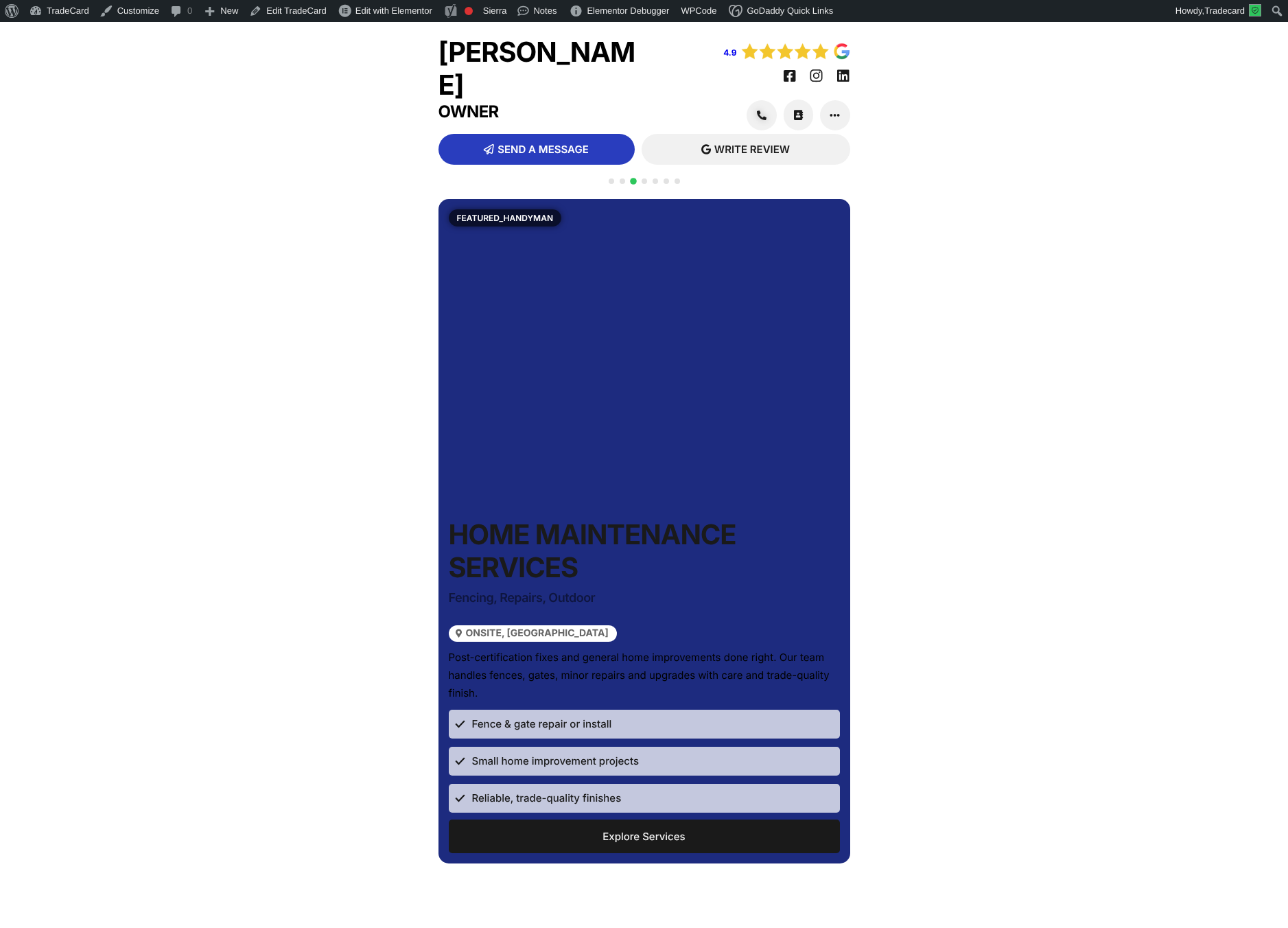
click at [646, 179] on span "Go to slide 4" at bounding box center [644, 180] width 5 height 5
